Goal: Information Seeking & Learning: Learn about a topic

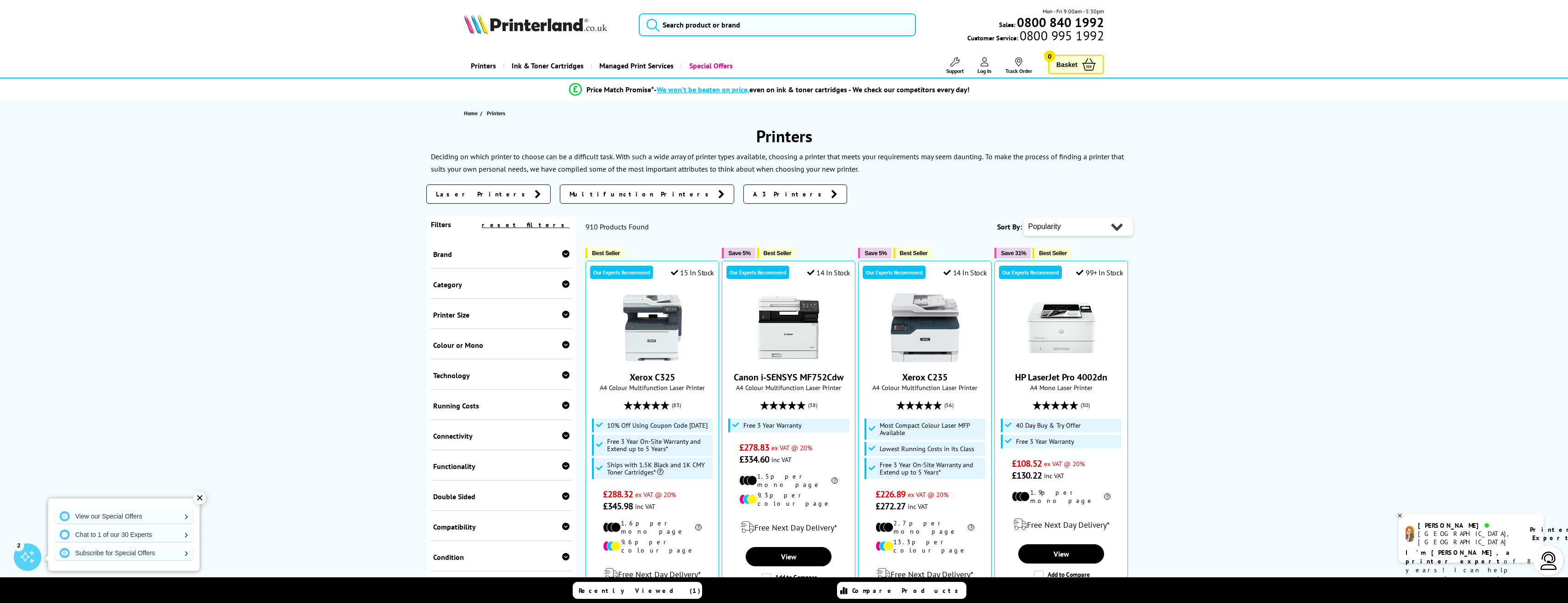
click at [753, 193] on span "A3 Printers" at bounding box center [790, 193] width 74 height 9
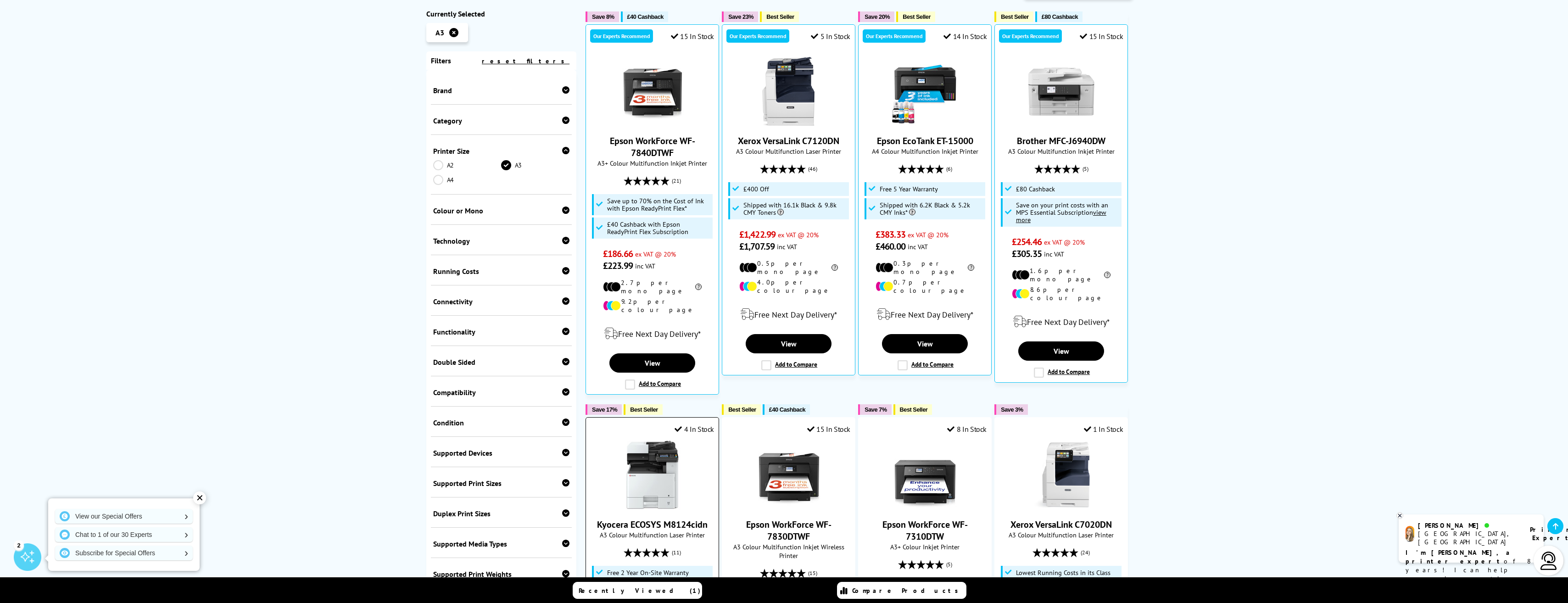
scroll to position [230, 0]
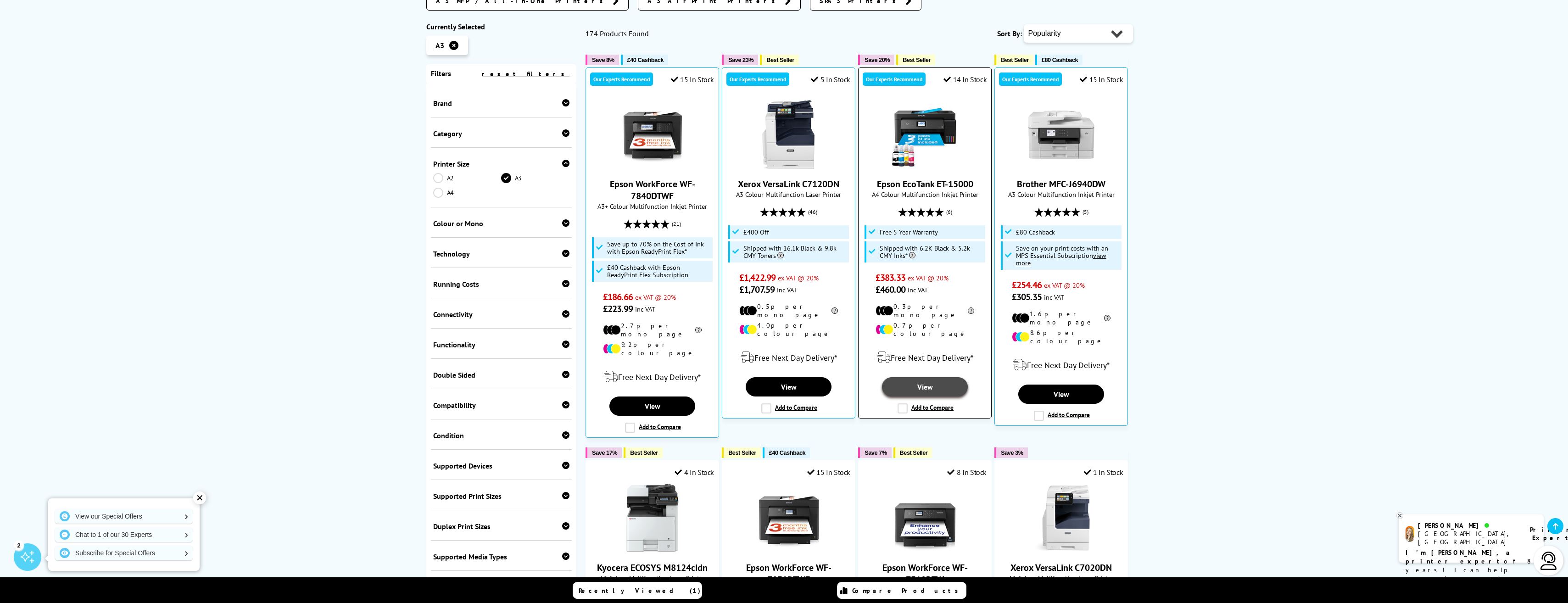
click at [921, 377] on link "View" at bounding box center [925, 387] width 86 height 19
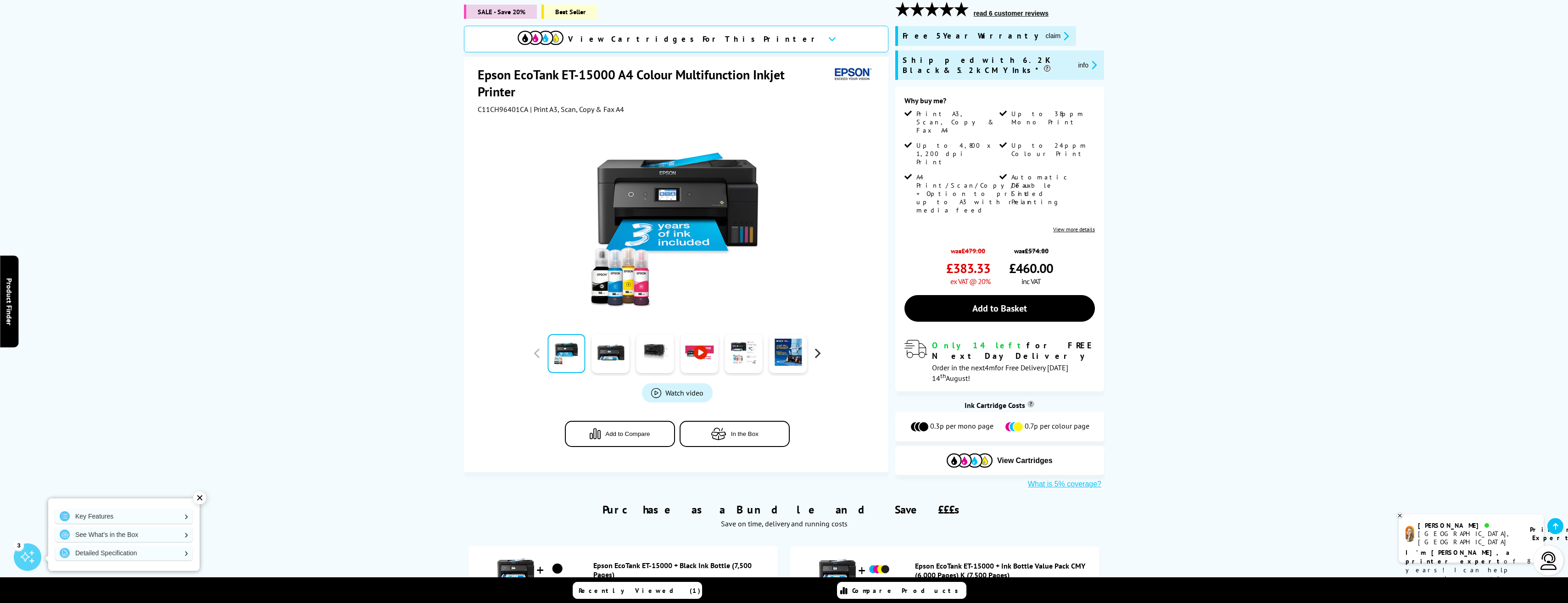
scroll to position [138, 0]
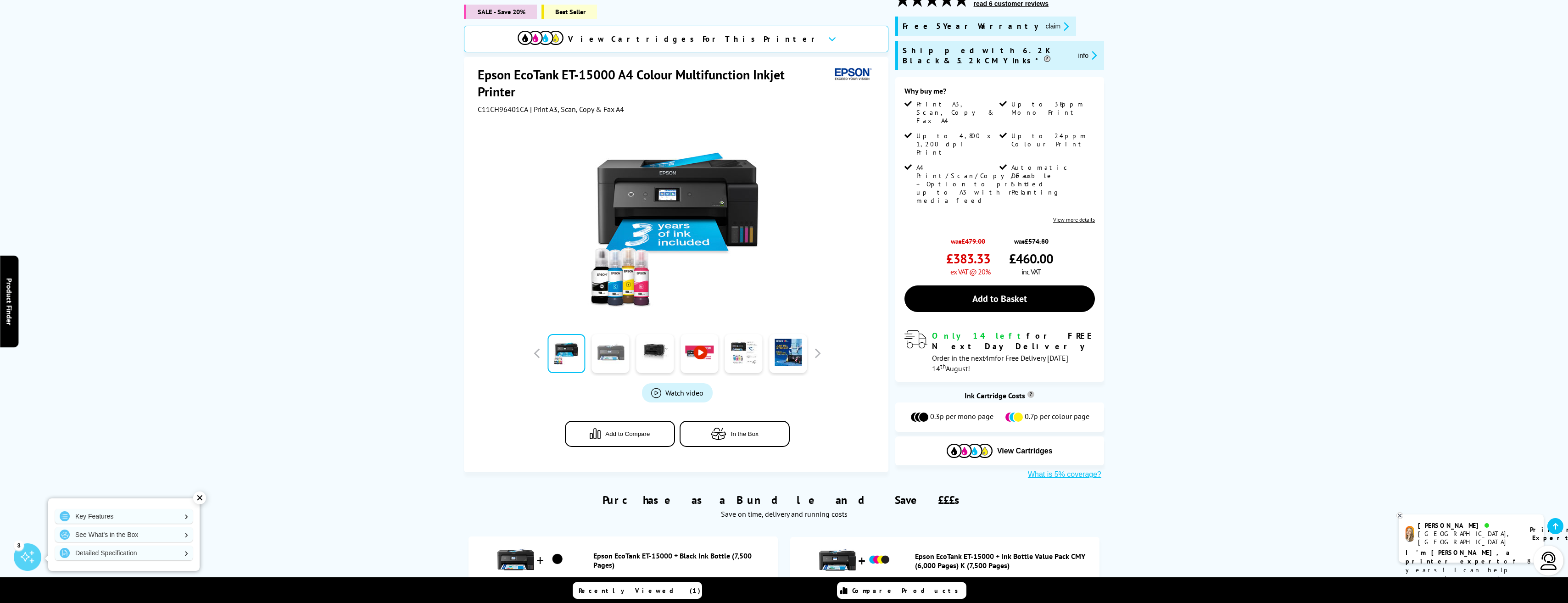
click at [616, 348] on link at bounding box center [611, 353] width 38 height 39
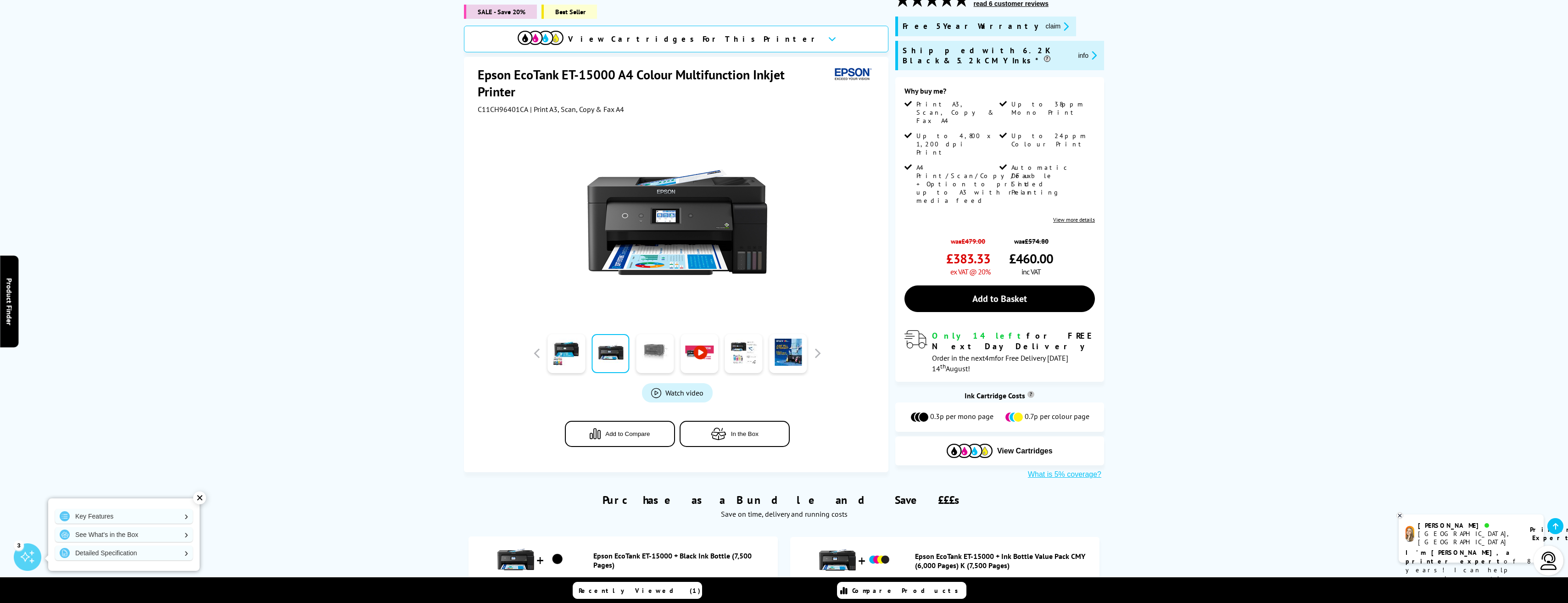
click at [665, 348] on link at bounding box center [655, 353] width 38 height 39
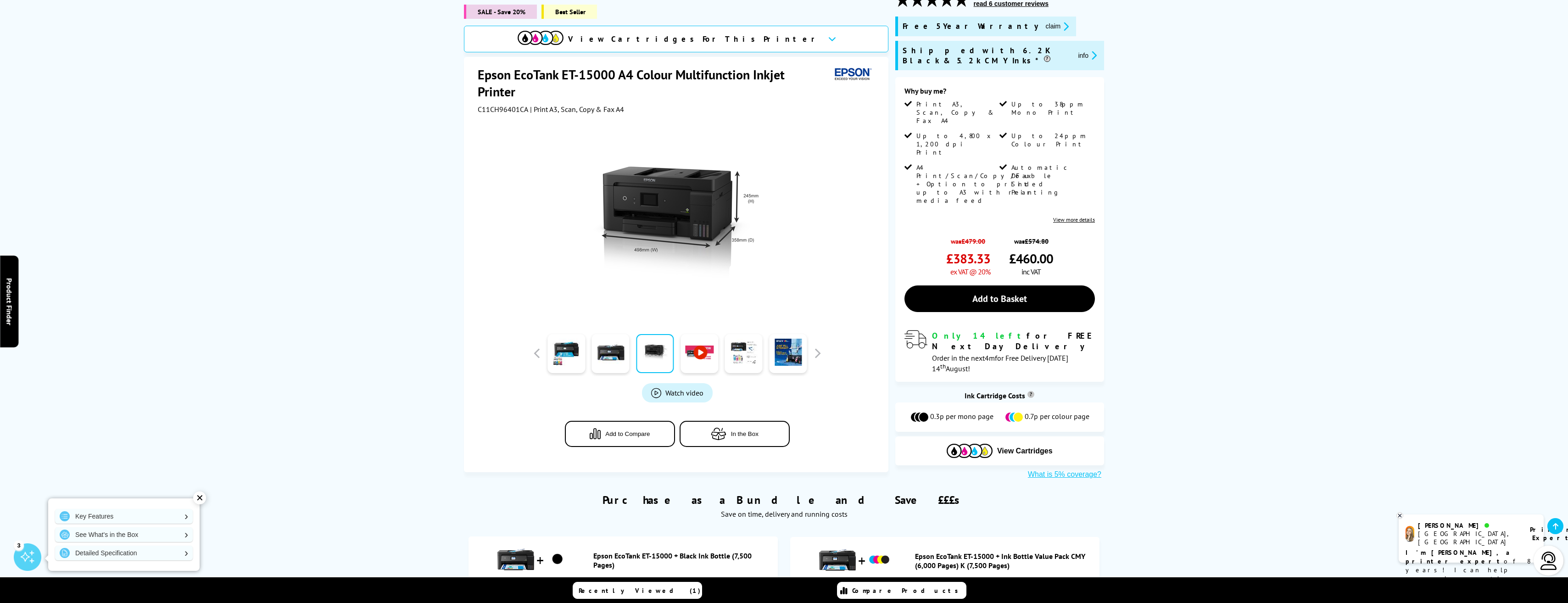
click at [698, 348] on link at bounding box center [699, 353] width 38 height 39
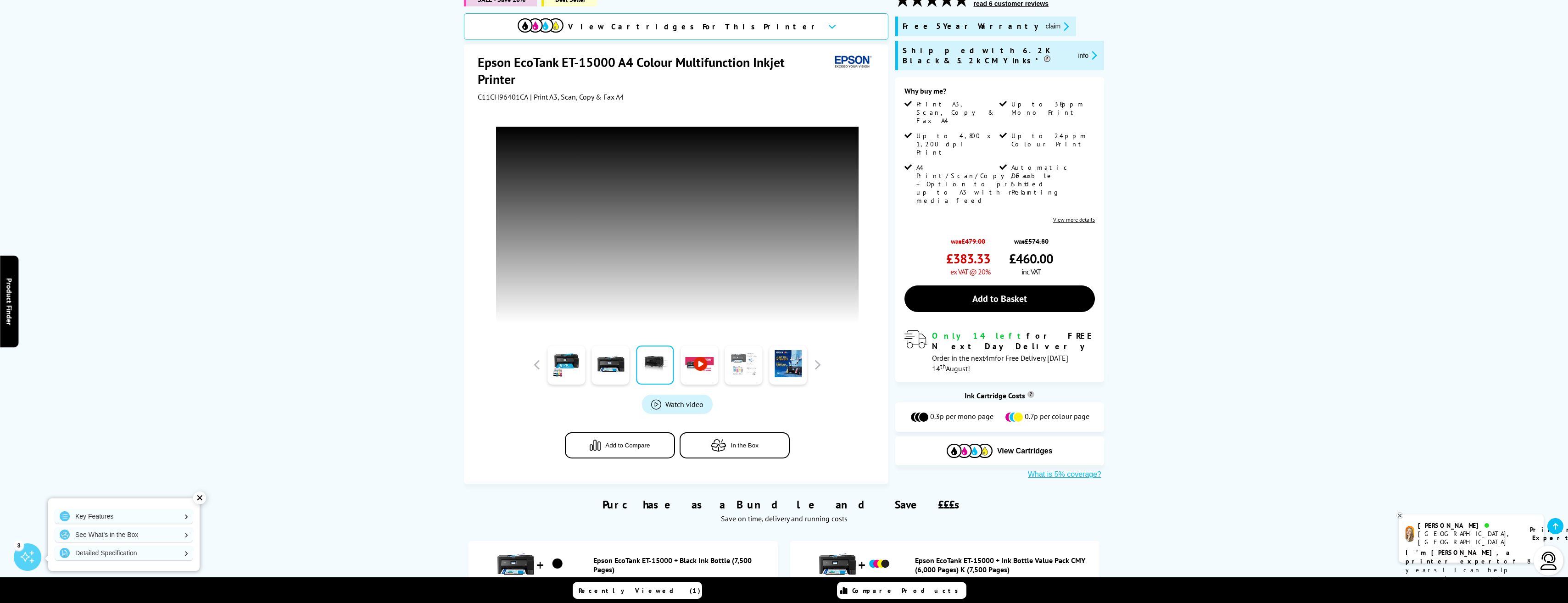
click at [733, 371] on link at bounding box center [744, 365] width 38 height 39
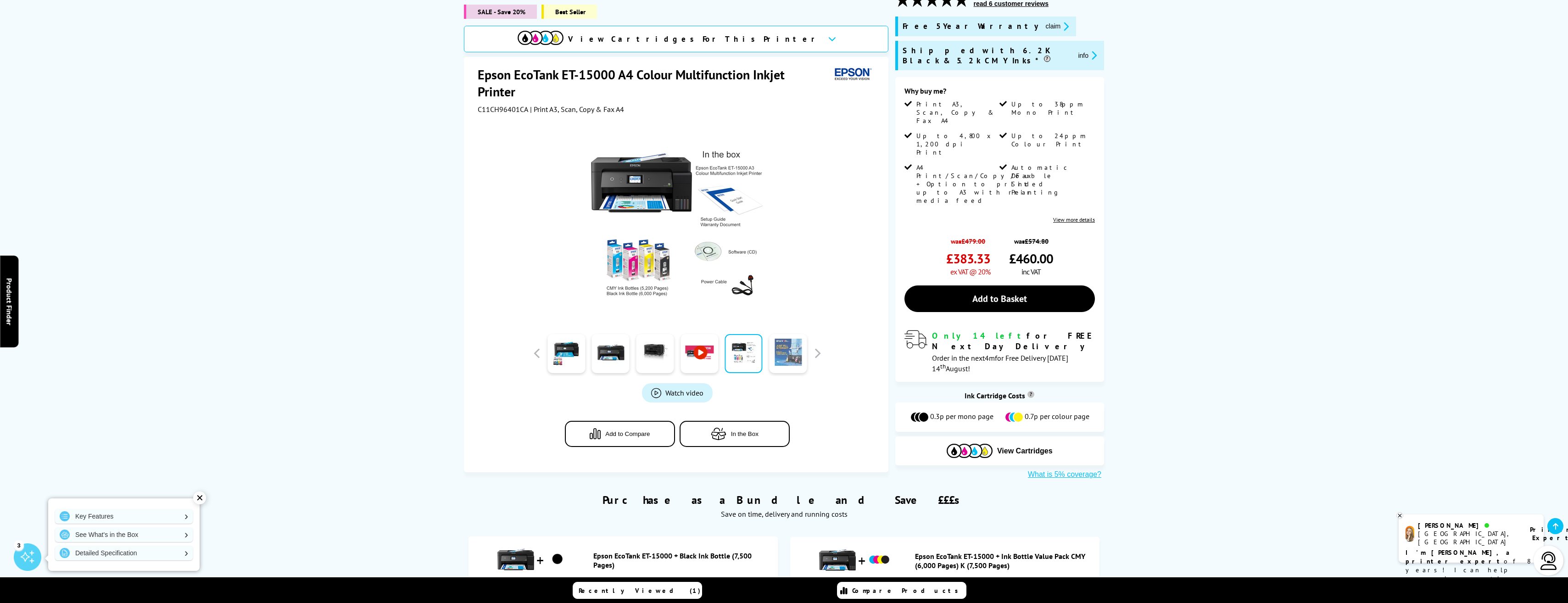
click at [791, 348] on link at bounding box center [787, 353] width 38 height 39
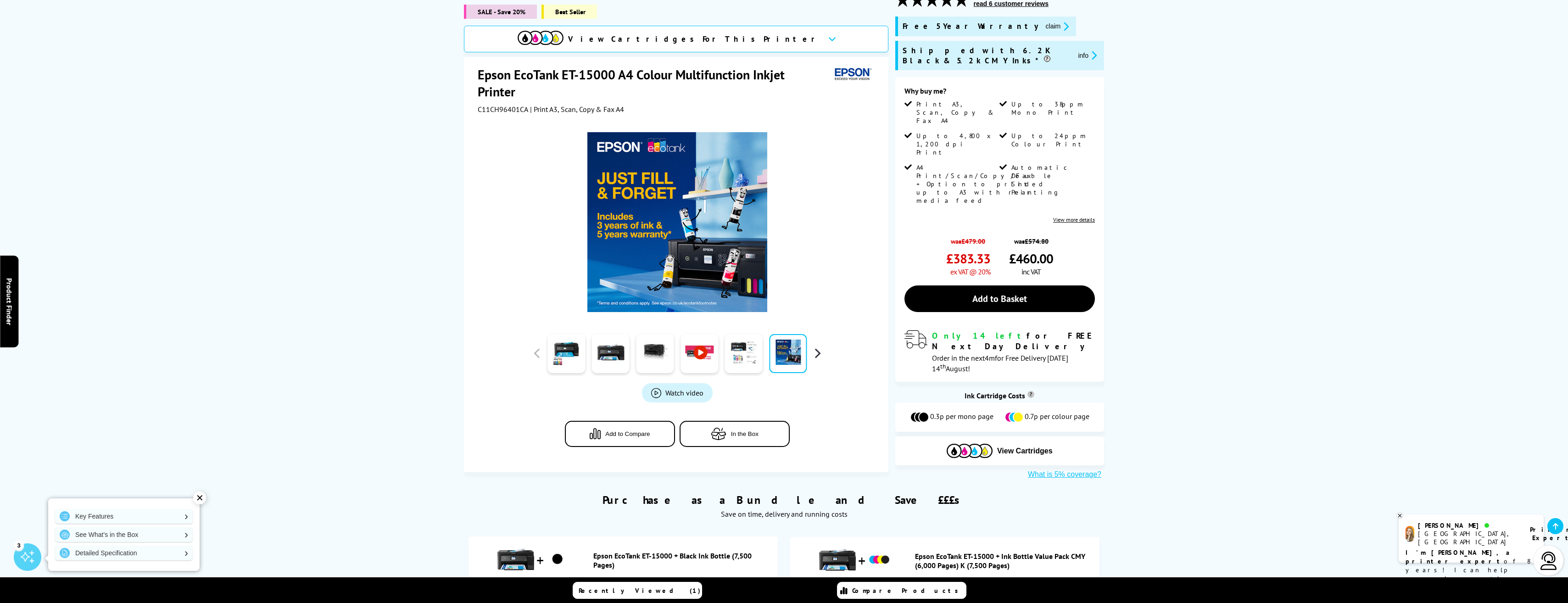
click at [818, 346] on button "button" at bounding box center [817, 353] width 14 height 14
click at [604, 339] on link at bounding box center [611, 353] width 38 height 39
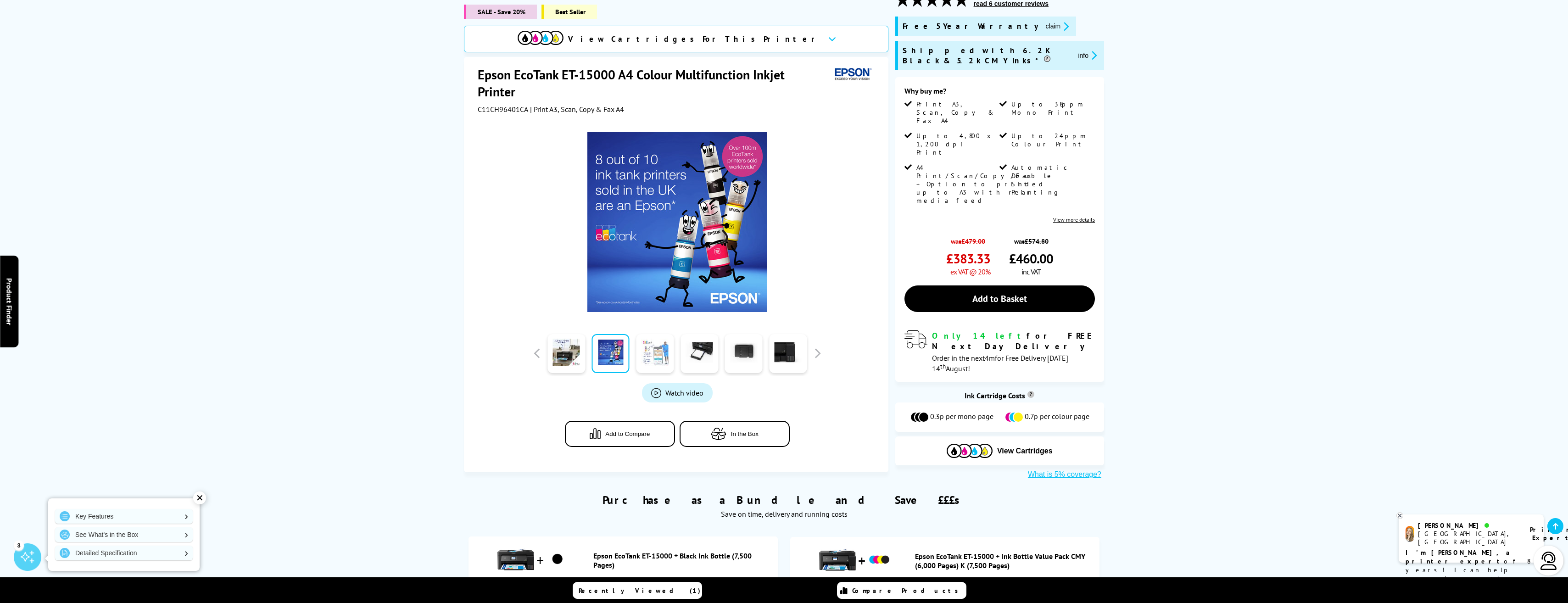
click at [656, 340] on link at bounding box center [655, 353] width 38 height 39
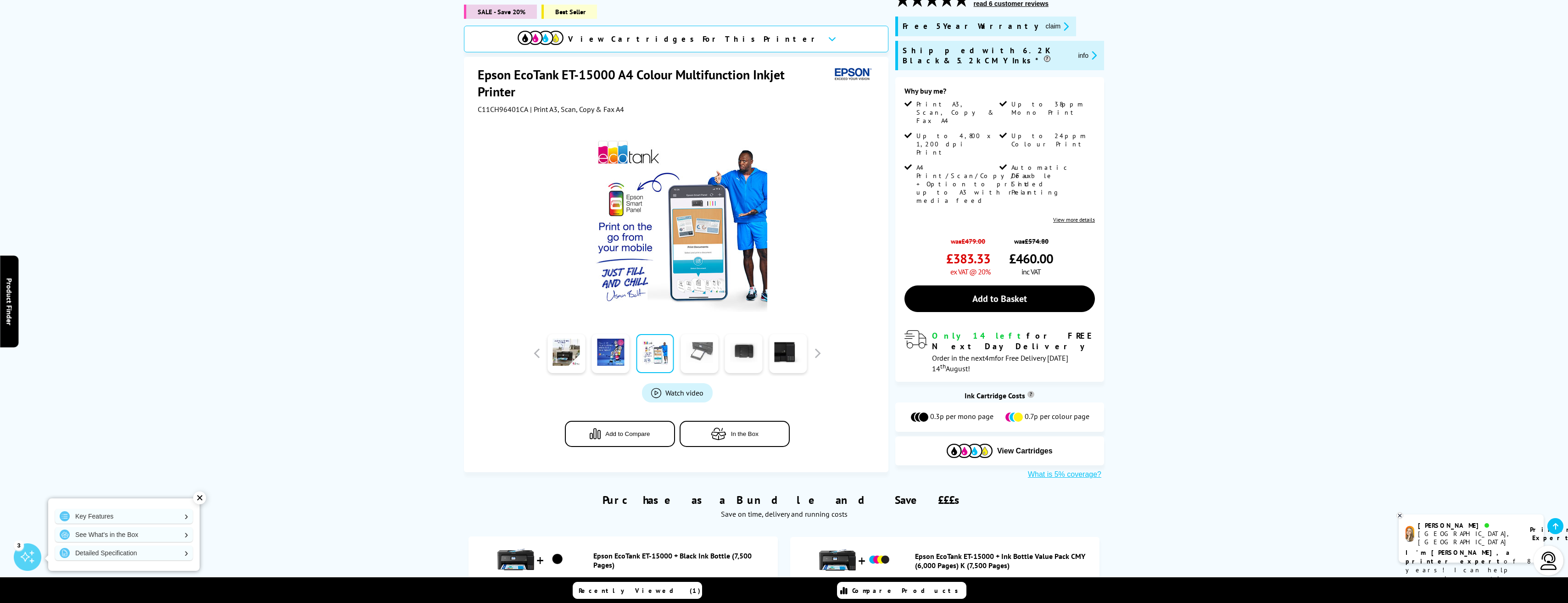
click at [704, 344] on link at bounding box center [699, 353] width 38 height 39
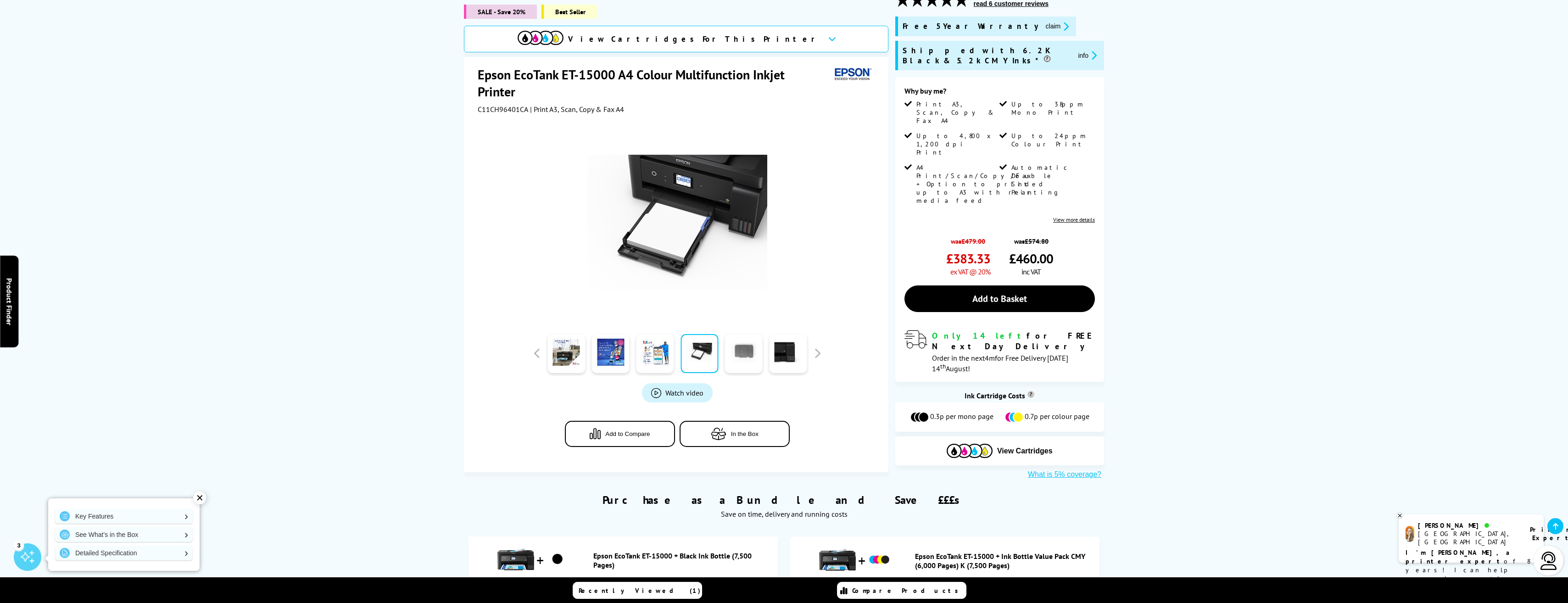
click at [737, 345] on link at bounding box center [744, 353] width 38 height 39
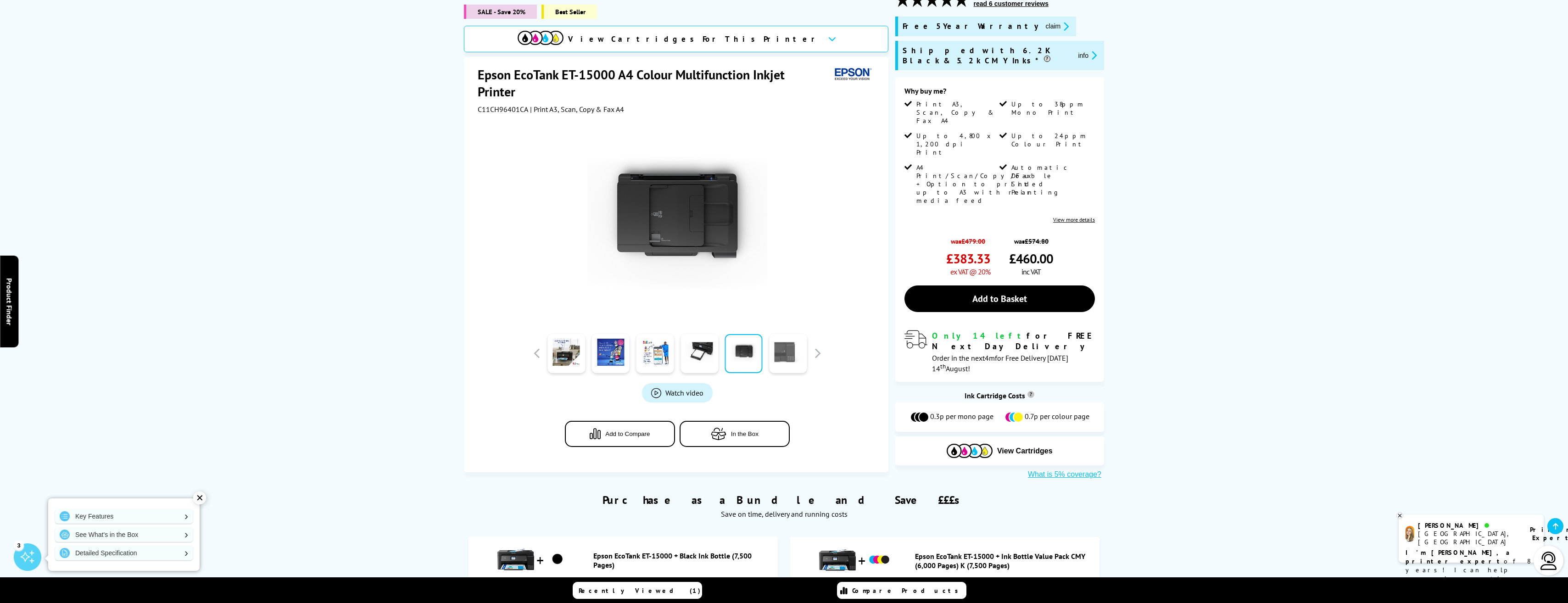
click at [784, 340] on link at bounding box center [787, 353] width 38 height 39
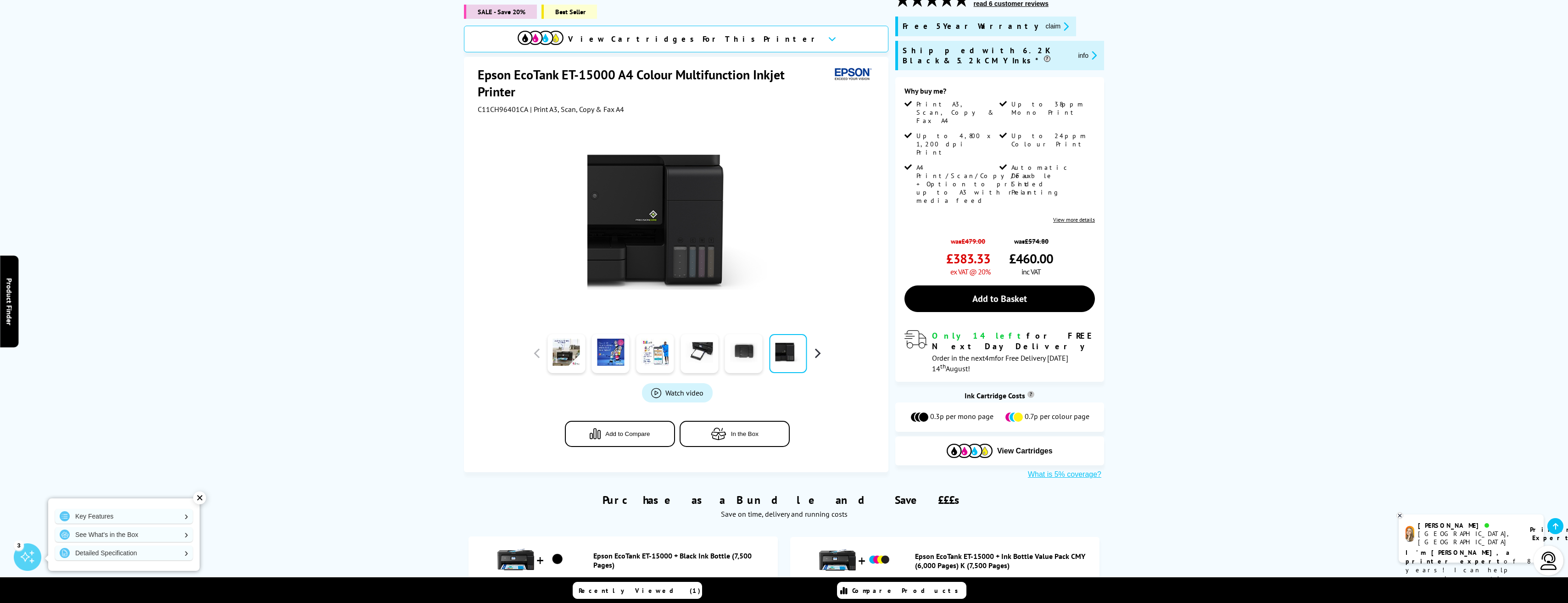
click at [818, 346] on button "button" at bounding box center [817, 353] width 14 height 14
click at [609, 341] on link at bounding box center [611, 353] width 38 height 39
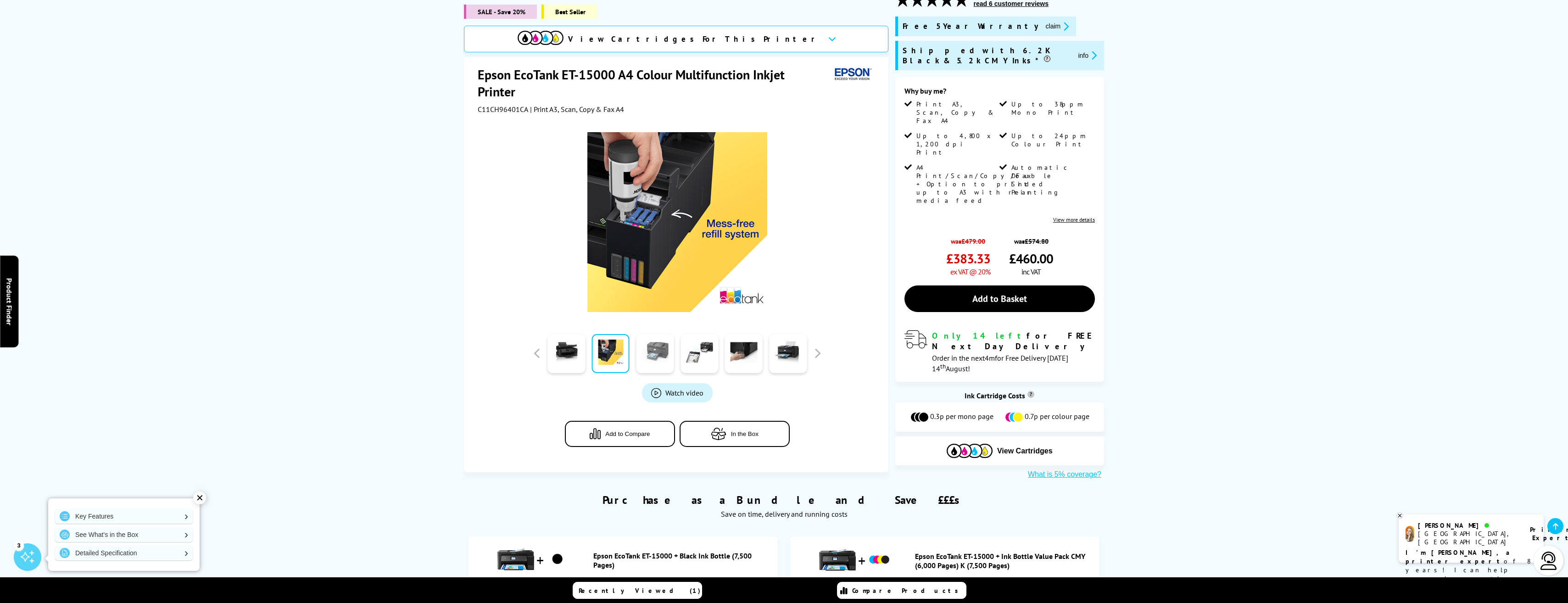
click at [652, 342] on link at bounding box center [655, 353] width 38 height 39
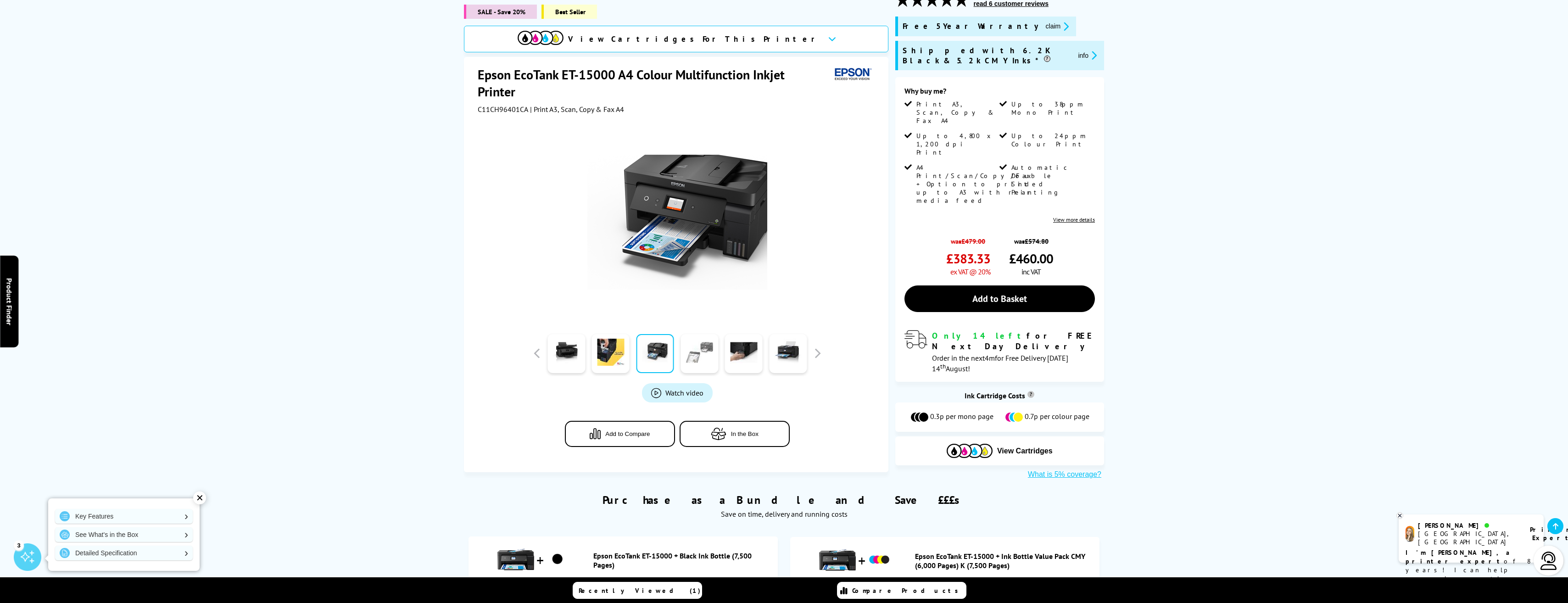
click at [704, 341] on link at bounding box center [699, 353] width 38 height 39
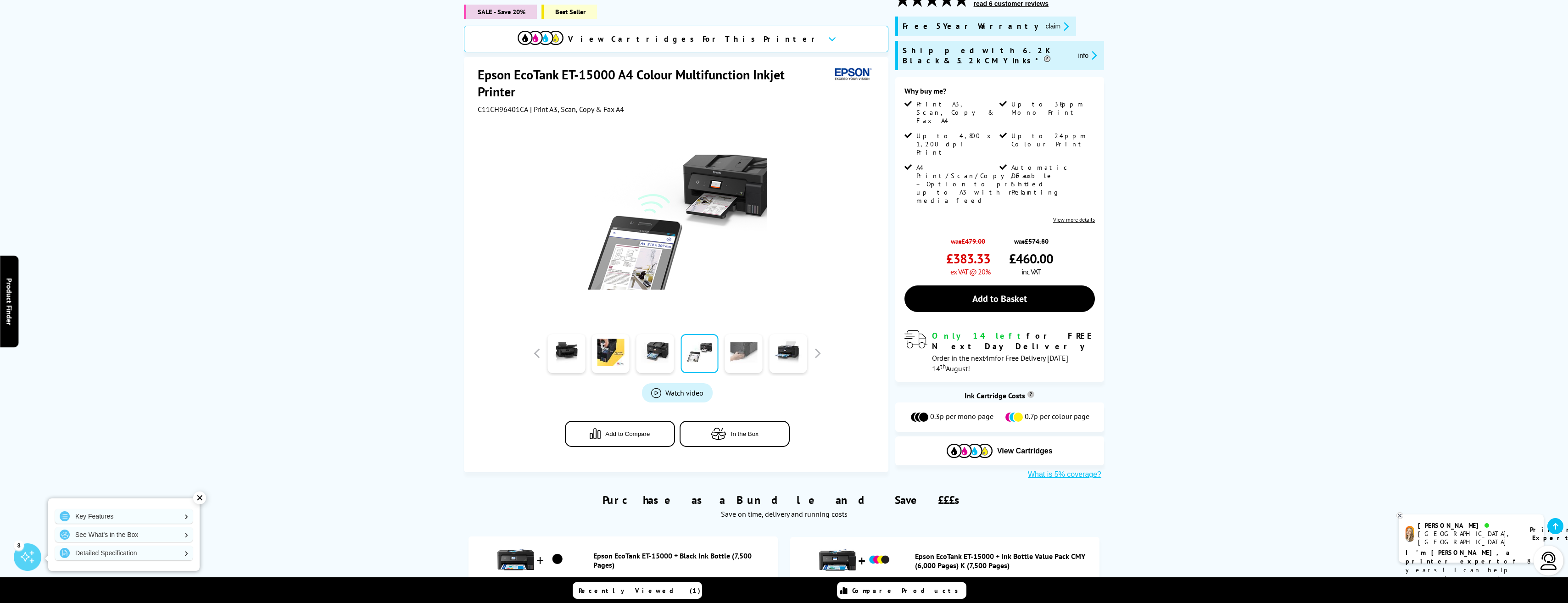
click at [744, 339] on link at bounding box center [744, 353] width 38 height 39
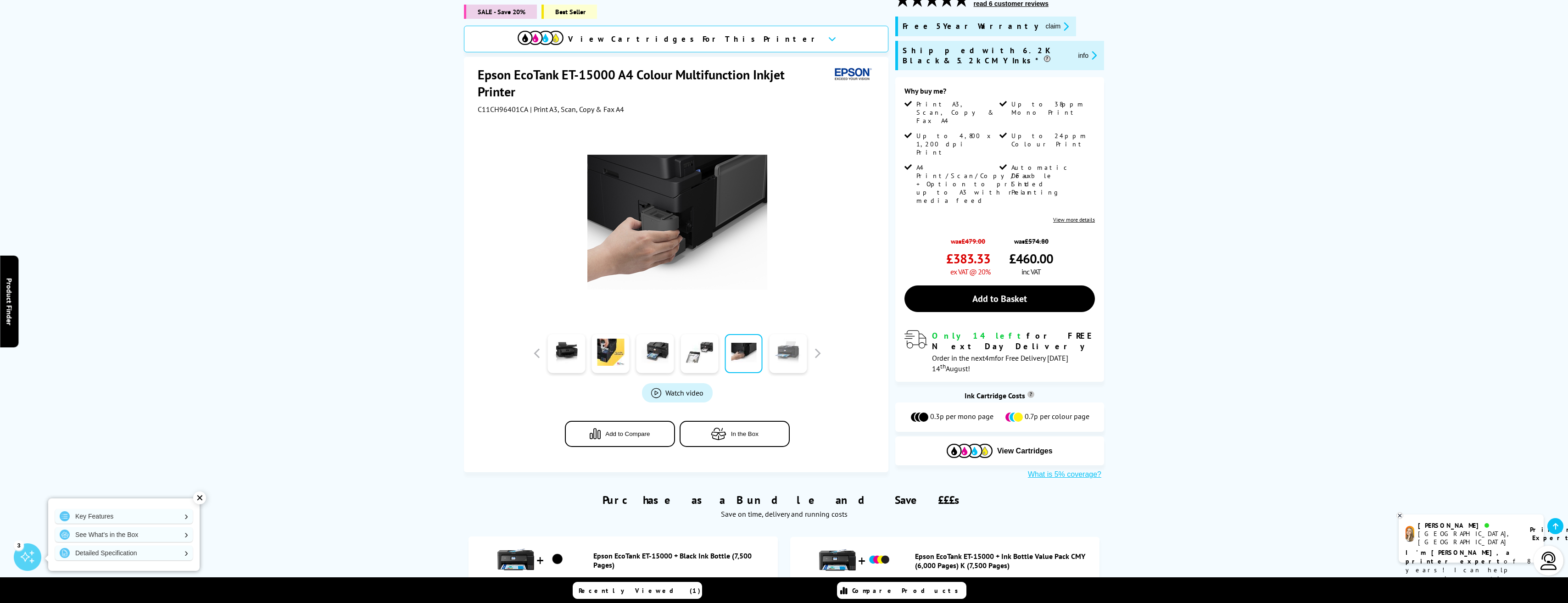
click at [792, 340] on link at bounding box center [787, 353] width 38 height 39
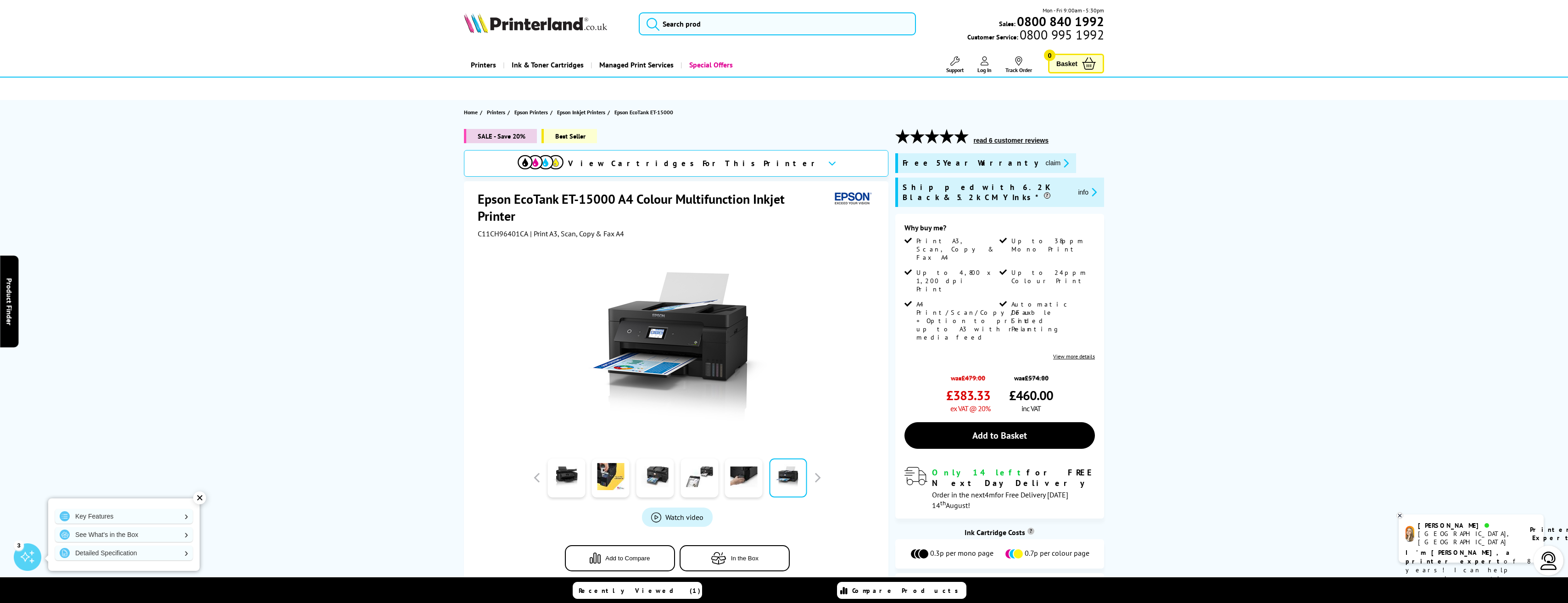
scroll to position [0, 0]
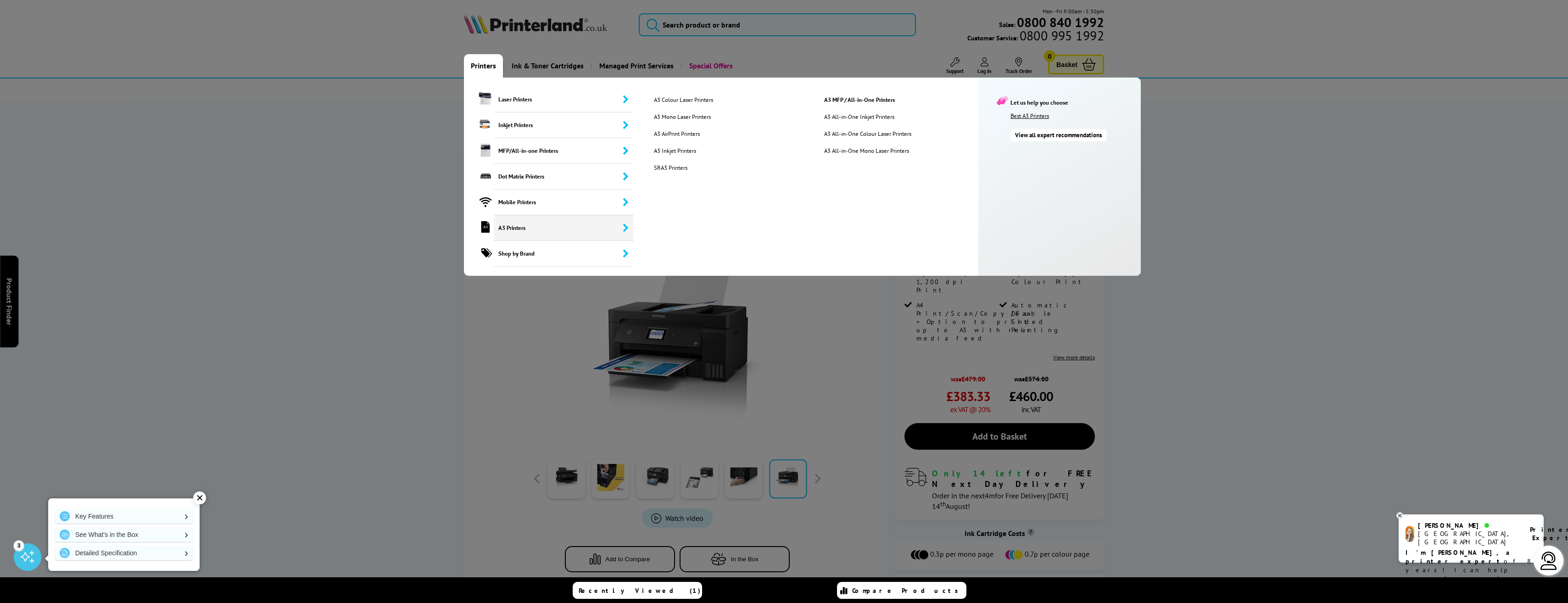
click at [1027, 117] on link "Best A3 Printers" at bounding box center [1073, 115] width 126 height 8
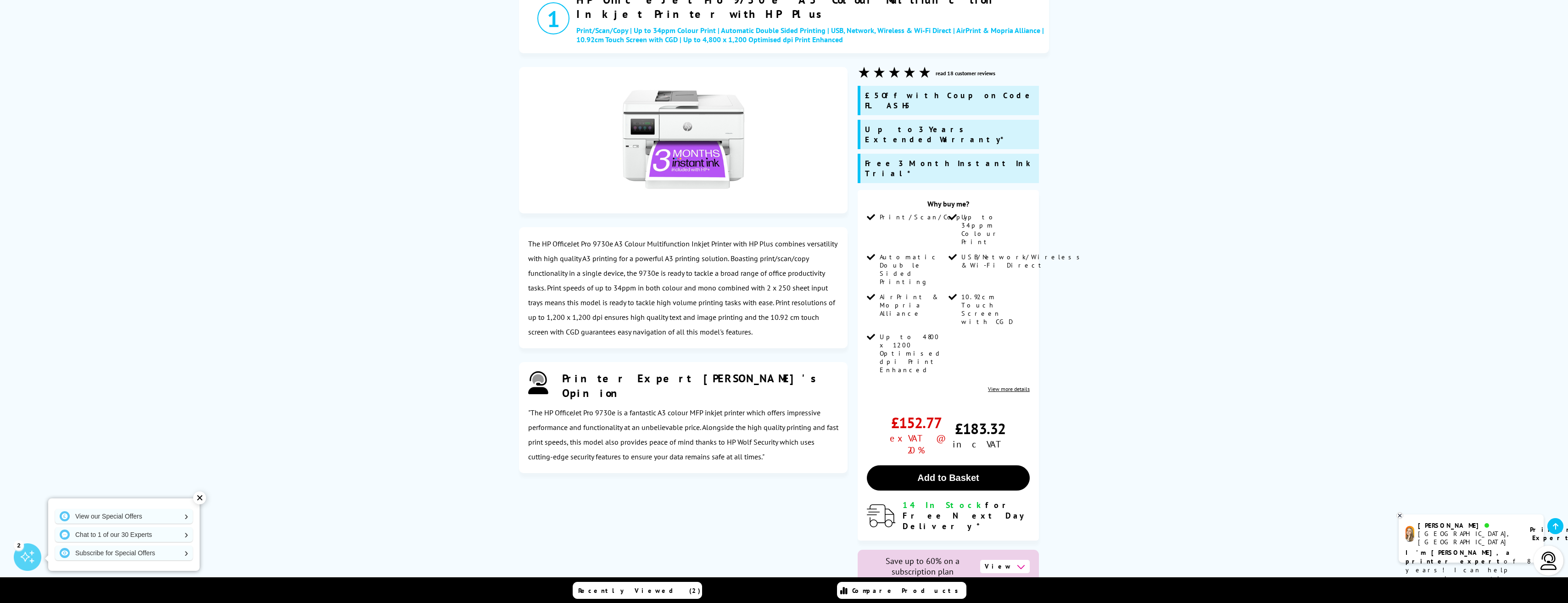
scroll to position [321, 0]
